Goal: Task Accomplishment & Management: Manage account settings

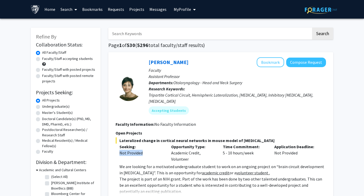
drag, startPoint x: 119, startPoint y: 146, endPoint x: 152, endPoint y: 146, distance: 33.1
click at [152, 150] on div "Not Provided" at bounding box center [141, 153] width 44 height 6
click at [184, 11] on span "My Profile" at bounding box center [182, 9] width 17 height 5
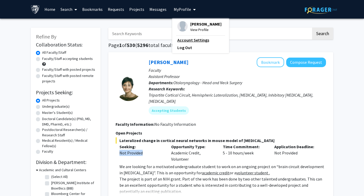
click at [191, 40] on link "Account Settings" at bounding box center [200, 40] width 46 height 6
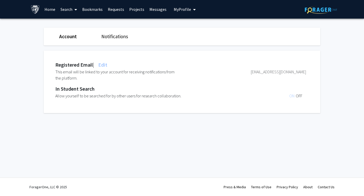
click at [114, 37] on link "Notifications" at bounding box center [114, 36] width 27 height 6
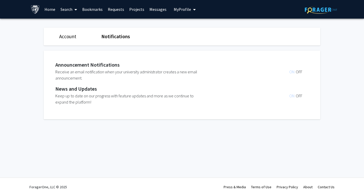
click at [114, 37] on link "Notifications" at bounding box center [115, 36] width 29 height 6
click at [291, 72] on span "ON" at bounding box center [292, 71] width 6 height 5
click at [300, 72] on span "OFF" at bounding box center [299, 71] width 6 height 5
click at [325, 72] on div "Announcement Notifications Receive an email notification when your university a…" at bounding box center [186, 85] width 284 height 69
click at [32, 7] on img at bounding box center [35, 9] width 9 height 9
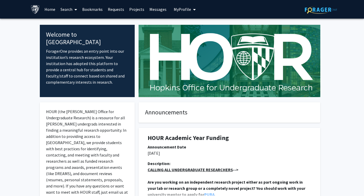
click at [151, 7] on link "Messages" at bounding box center [158, 9] width 22 height 18
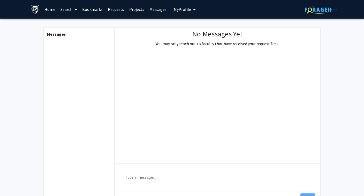
click at [37, 10] on img at bounding box center [35, 9] width 9 height 9
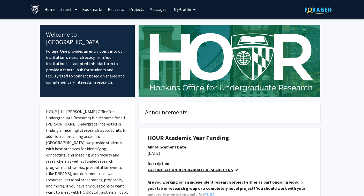
click at [183, 10] on span "My Profile" at bounding box center [182, 9] width 17 height 5
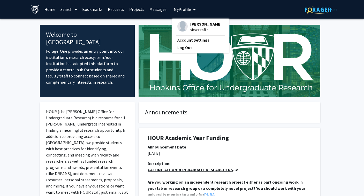
click at [184, 40] on link "Account Settings" at bounding box center [200, 40] width 46 height 6
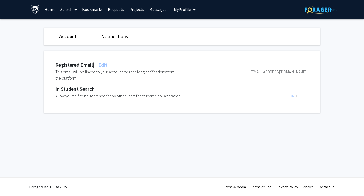
click at [248, 145] on div "Skip navigation Home Search Bookmarks Requests Projects Messages My Profile [PE…" at bounding box center [182, 98] width 364 height 196
click at [122, 38] on link "Notifications" at bounding box center [114, 36] width 27 height 6
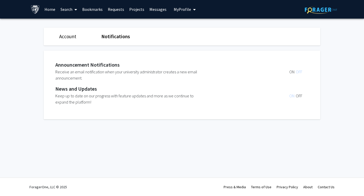
click at [298, 95] on span "OFF" at bounding box center [299, 95] width 6 height 5
click at [279, 130] on div "Account Notifications Announcement Notifications Receive an email notification …" at bounding box center [182, 75] width 276 height 112
click at [70, 36] on link "Account" at bounding box center [67, 36] width 17 height 6
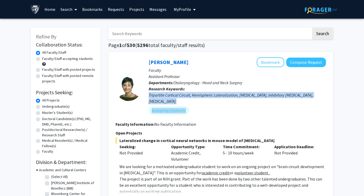
drag, startPoint x: 149, startPoint y: 95, endPoint x: 302, endPoint y: 103, distance: 153.4
click at [302, 103] on div "Tara Deemyad Bookmark Compose Request Faculty Assistant Professor Departments: …" at bounding box center [233, 87] width 184 height 61
click at [302, 105] on div "Accepting Students" at bounding box center [236, 110] width 179 height 10
click at [195, 105] on div "Accepting Students" at bounding box center [236, 110] width 179 height 10
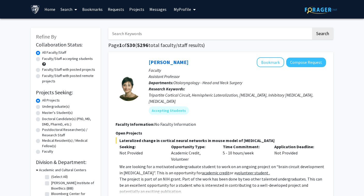
click at [173, 84] on b "Departments:" at bounding box center [161, 82] width 25 height 5
click at [73, 8] on span at bounding box center [74, 10] width 5 height 18
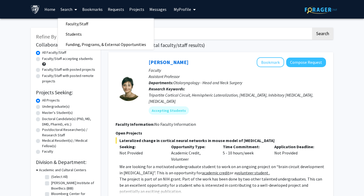
click at [188, 8] on span "My Profile" at bounding box center [182, 9] width 17 height 5
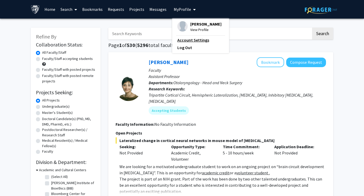
click at [188, 39] on link "Account Settings" at bounding box center [200, 40] width 46 height 6
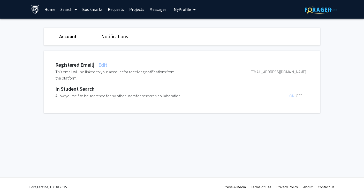
click at [110, 65] on div "Registered Email | Edit" at bounding box center [180, 65] width 251 height 8
click at [106, 65] on span "Edit" at bounding box center [102, 64] width 10 height 6
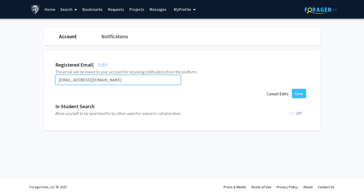
click at [151, 82] on input "[EMAIL_ADDRESS][DOMAIN_NAME]" at bounding box center [117, 80] width 125 height 10
click at [65, 81] on input "123@outlook.com" at bounding box center [117, 80] width 125 height 10
type input "1234567@outlook.com"
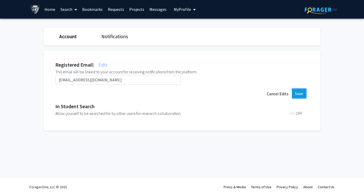
click at [304, 95] on button "Save" at bounding box center [299, 93] width 14 height 9
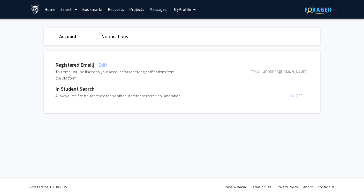
click at [322, 89] on div "Registered Email | Edit This email will be linked to your account for receiving…" at bounding box center [186, 82] width 284 height 63
click at [146, 64] on div "Registered Email | Edit" at bounding box center [180, 65] width 251 height 8
